Goal: Obtain resource: Download file/media

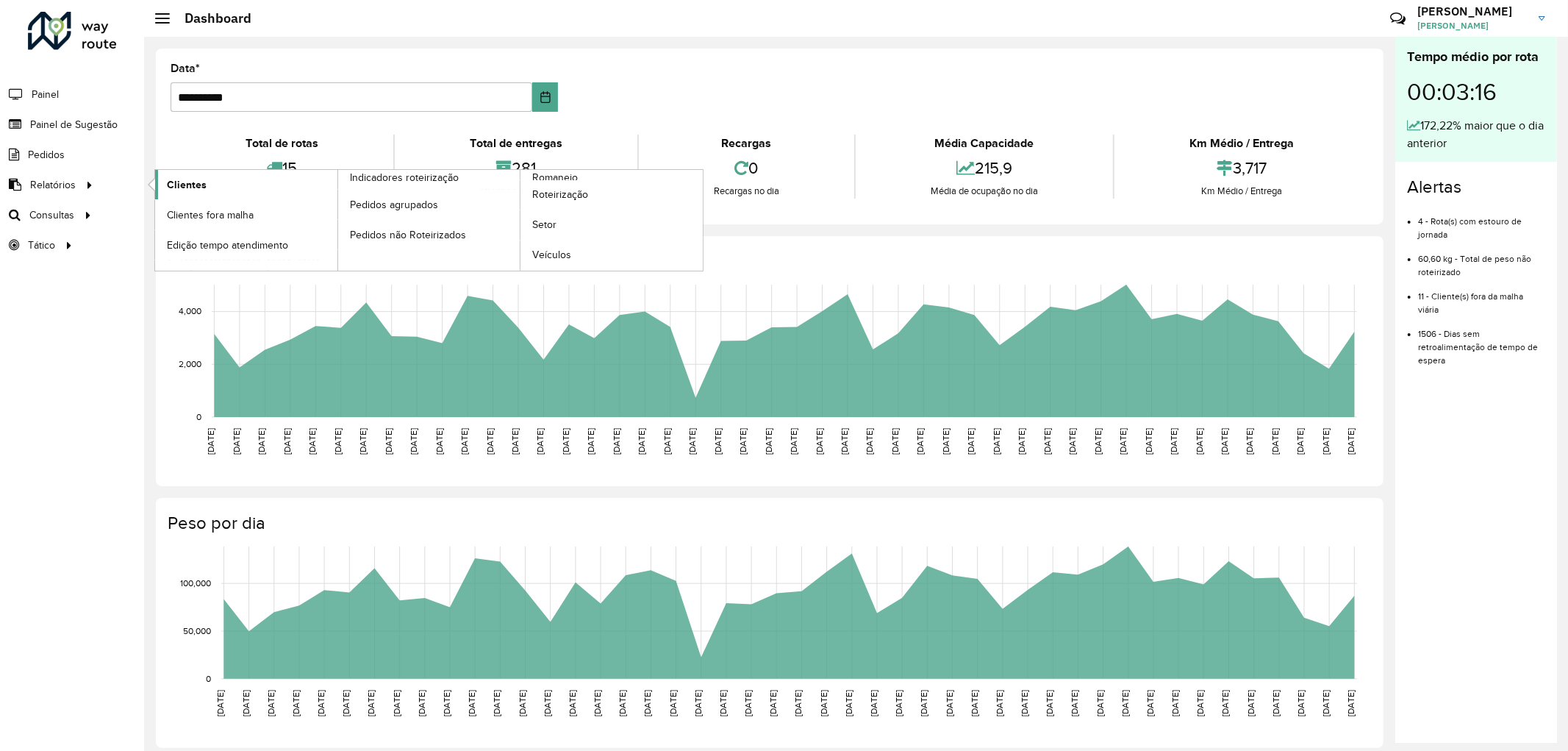
click at [203, 182] on span "Clientes" at bounding box center [186, 185] width 39 height 16
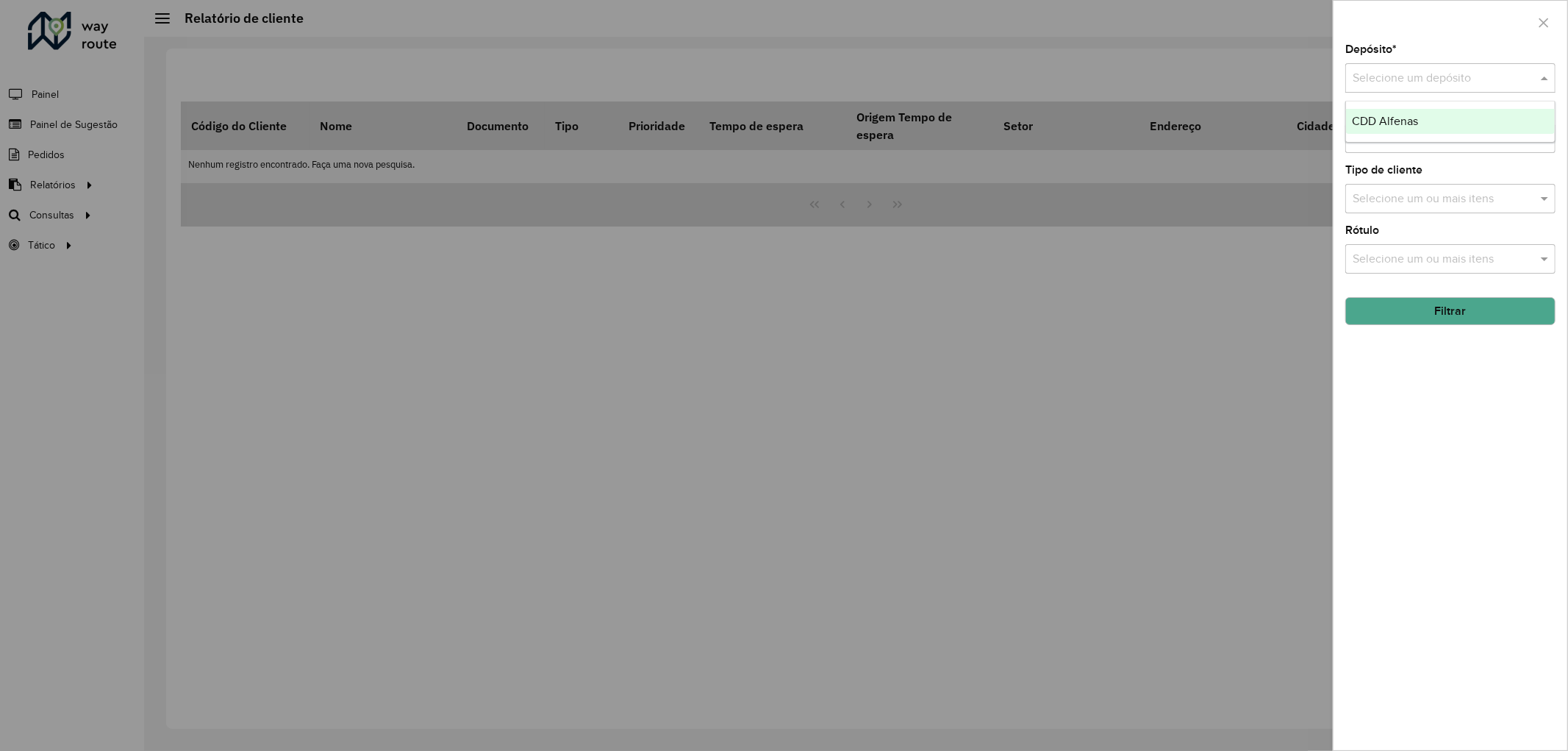
click at [1401, 82] on input "text" at bounding box center [1435, 78] width 166 height 17
click at [1397, 113] on div "CDD Alfenas" at bounding box center [1451, 121] width 209 height 25
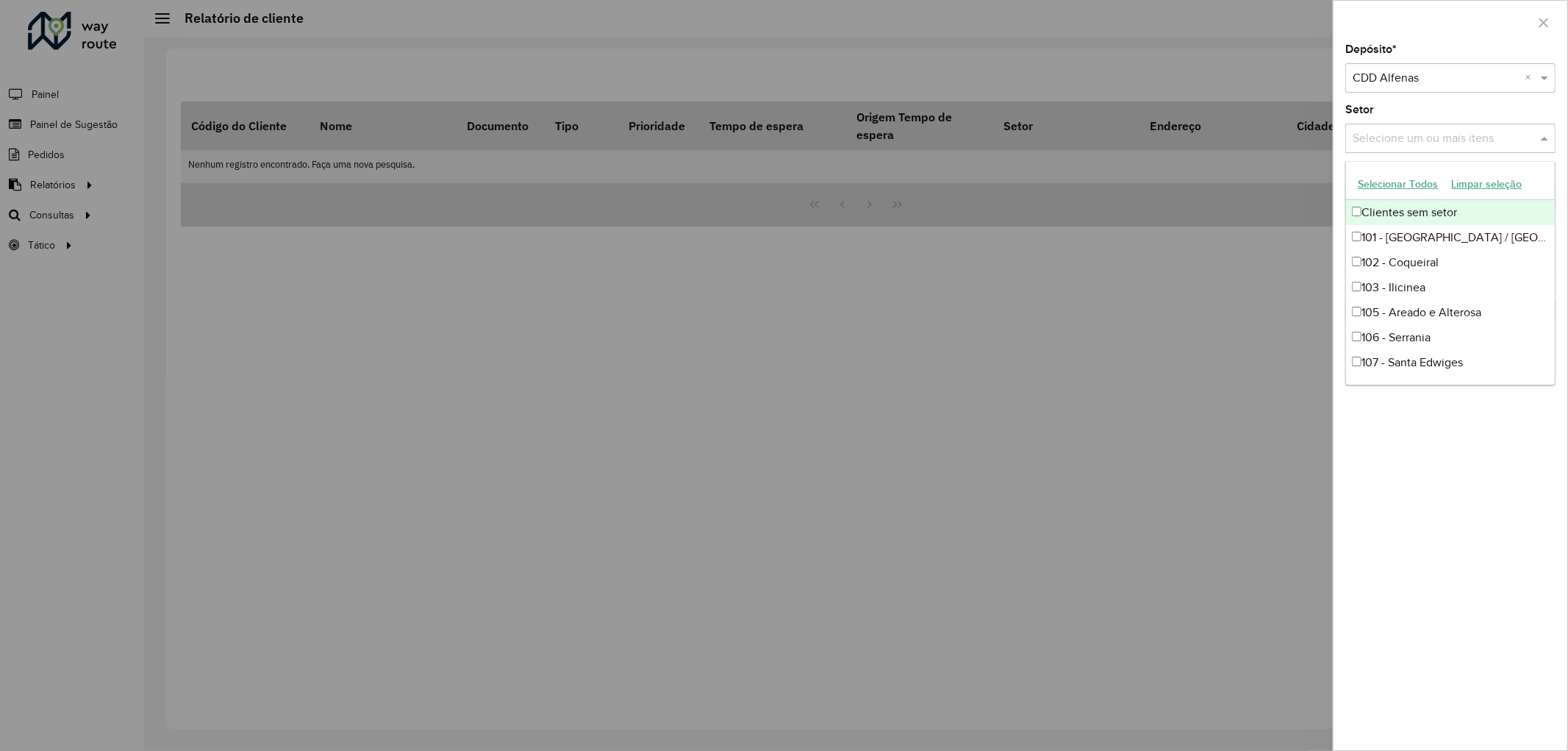
click at [1387, 134] on input "text" at bounding box center [1442, 139] width 188 height 17
click at [1420, 187] on button "Selecionar Todos" at bounding box center [1397, 184] width 94 height 23
click at [1456, 464] on div "Depósito * Selecione um depósito × CDD Alfenas × Setor Selecione um ou mais ite…" at bounding box center [1450, 397] width 234 height 706
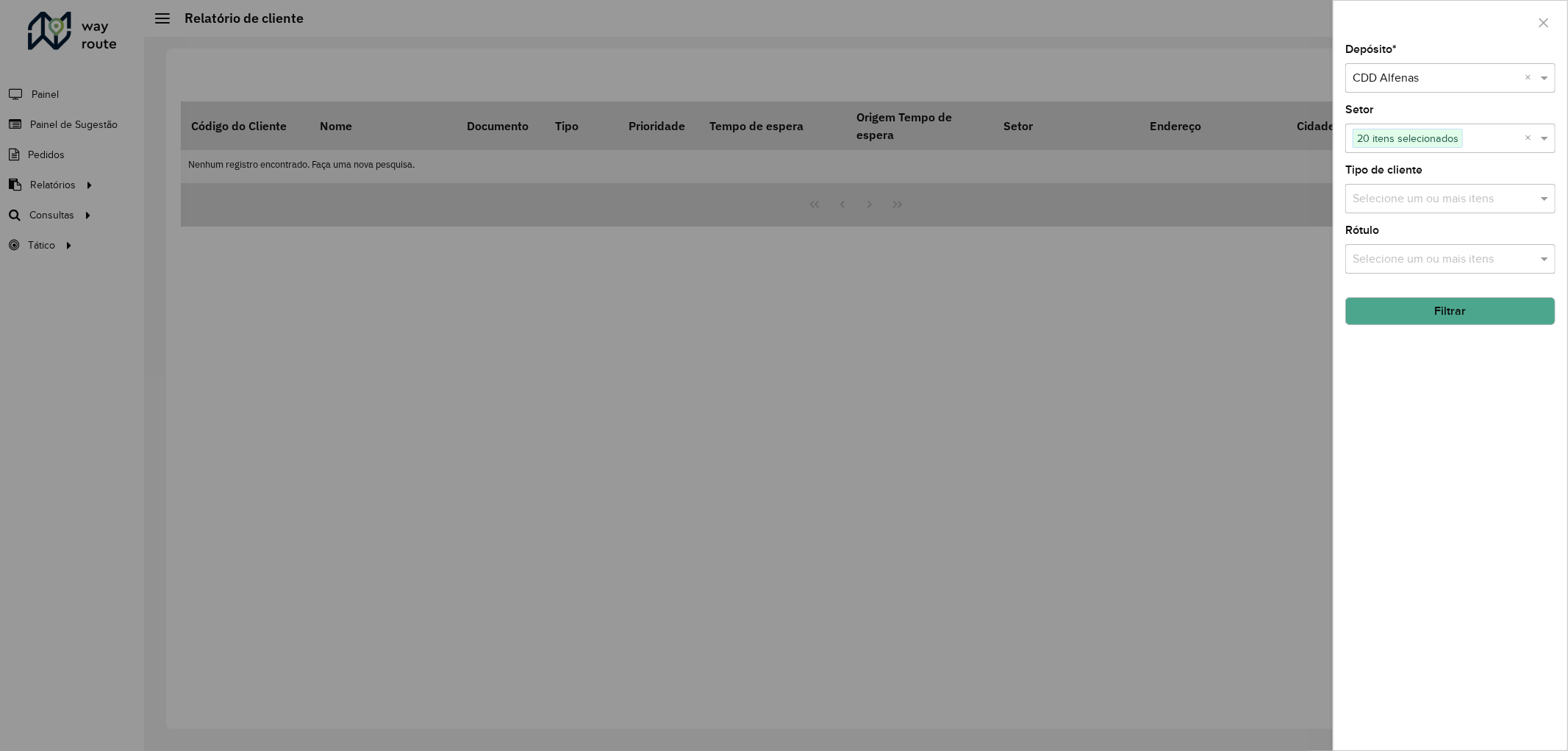
click at [1411, 262] on input "text" at bounding box center [1442, 259] width 188 height 17
click at [1362, 328] on div "1" at bounding box center [1451, 333] width 209 height 25
click at [1414, 308] on button "Selecionar Todos" at bounding box center [1397, 305] width 94 height 23
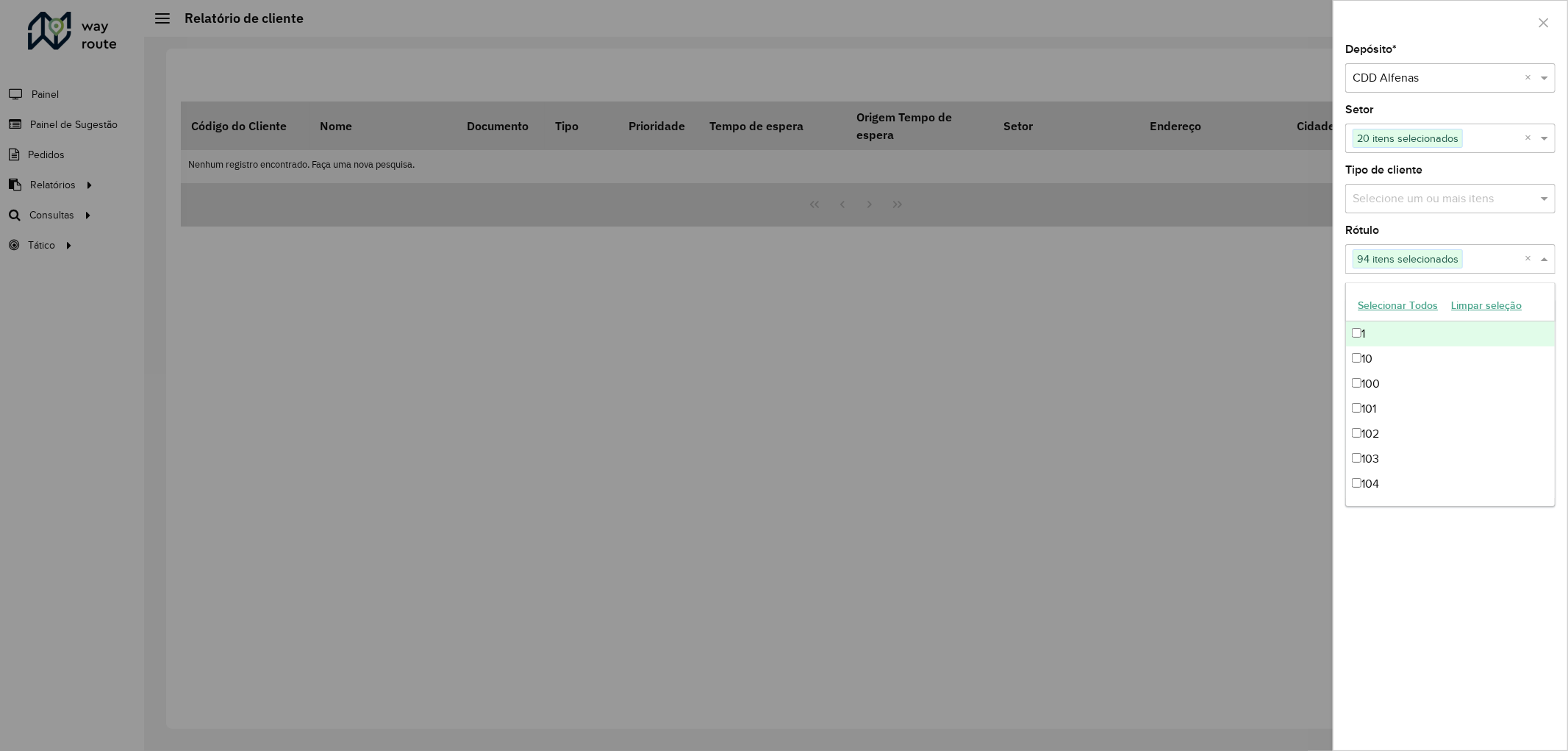
click at [1407, 203] on input "text" at bounding box center [1442, 198] width 188 height 17
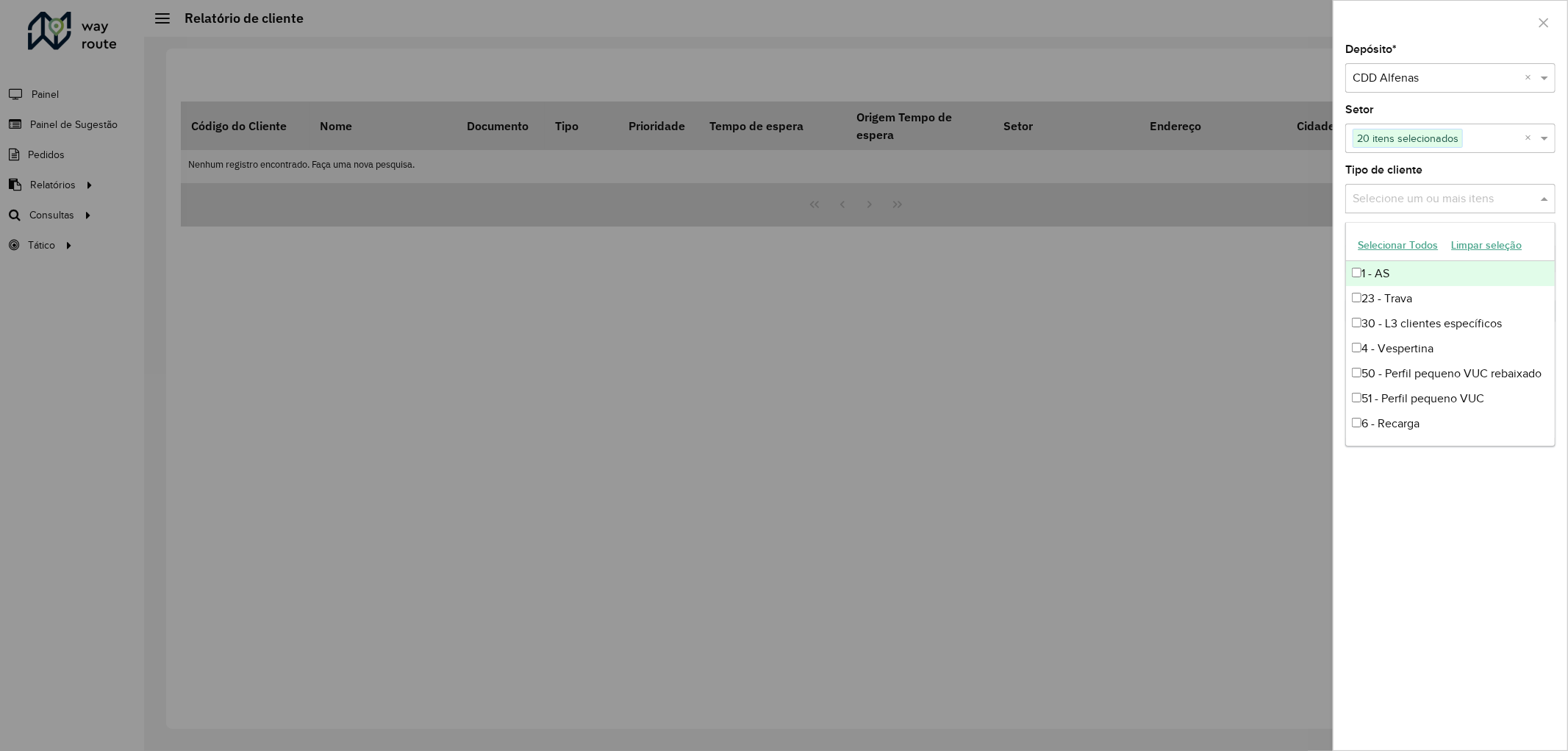
click at [1385, 268] on div "1 - AS" at bounding box center [1451, 273] width 209 height 25
click at [1418, 252] on button "Selecionar Todos" at bounding box center [1397, 245] width 94 height 23
click at [1465, 534] on div "Depósito * Selecione um depósito × CDD Alfenas × Setor Selecione um ou mais ite…" at bounding box center [1450, 397] width 234 height 706
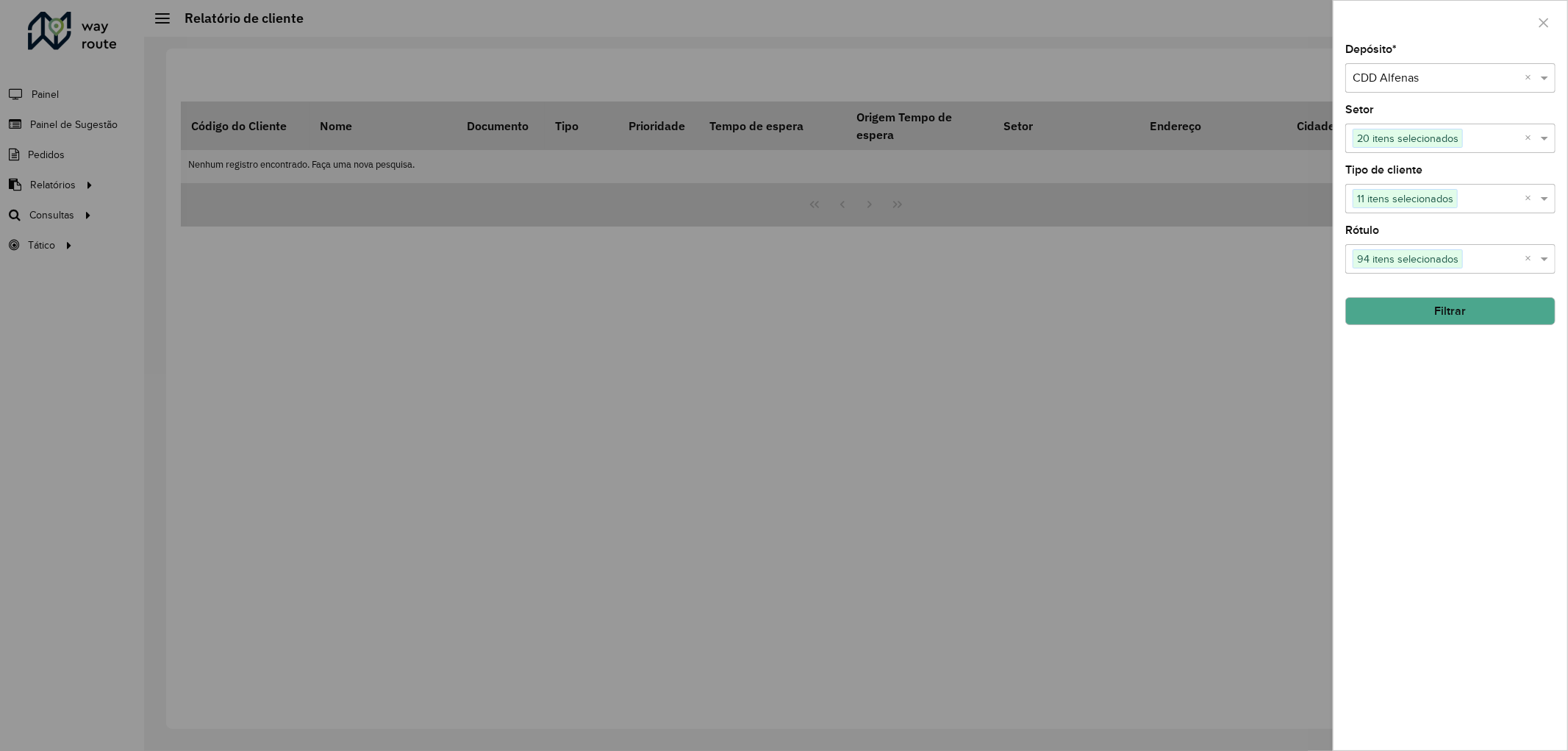
click at [1473, 320] on button "Filtrar" at bounding box center [1450, 311] width 210 height 28
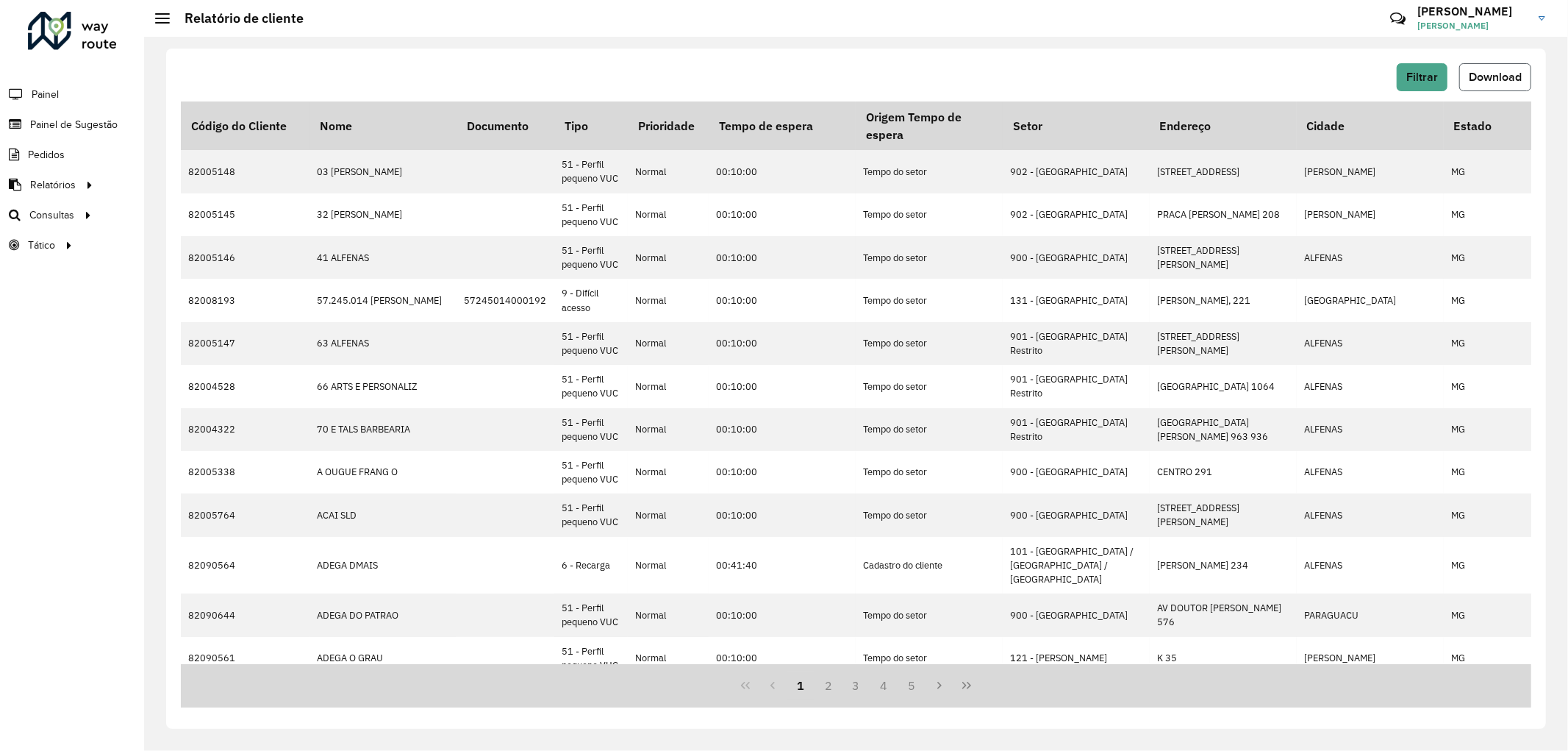
click at [1473, 71] on span "Download" at bounding box center [1496, 77] width 53 height 13
